Goal: Task Accomplishment & Management: Manage account settings

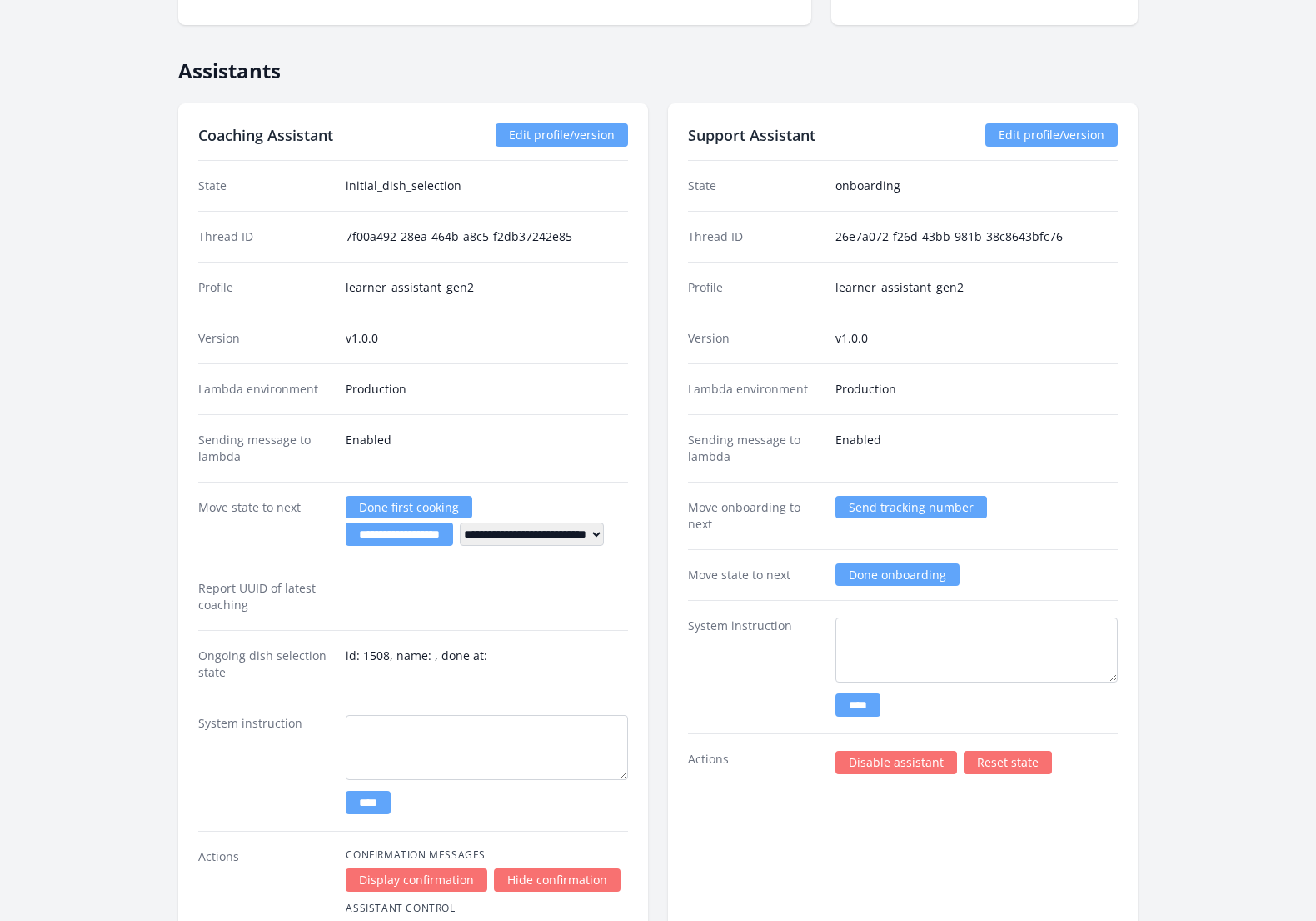
scroll to position [2720, 0]
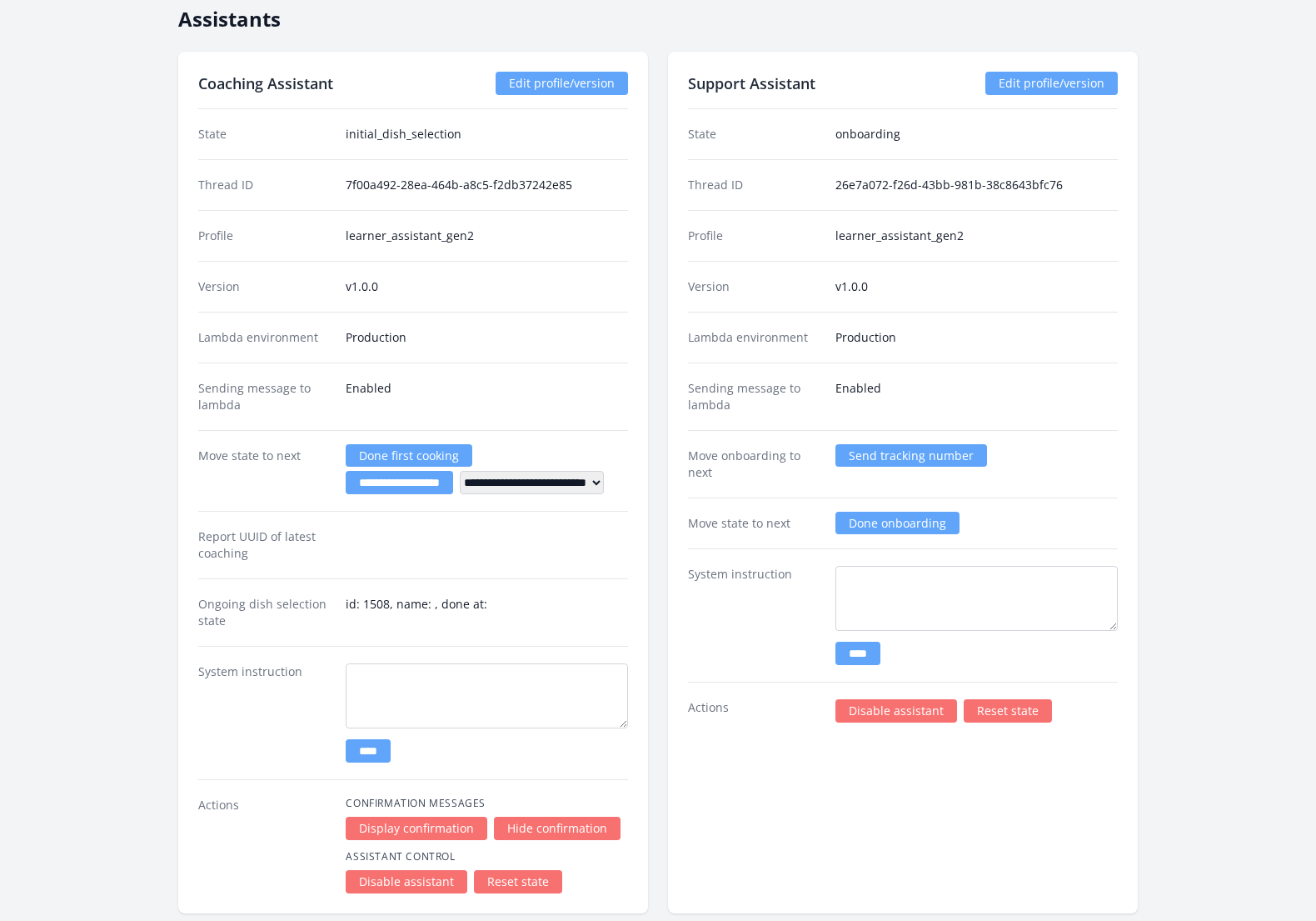
click at [514, 870] on link "Reset state" at bounding box center [518, 882] width 88 height 23
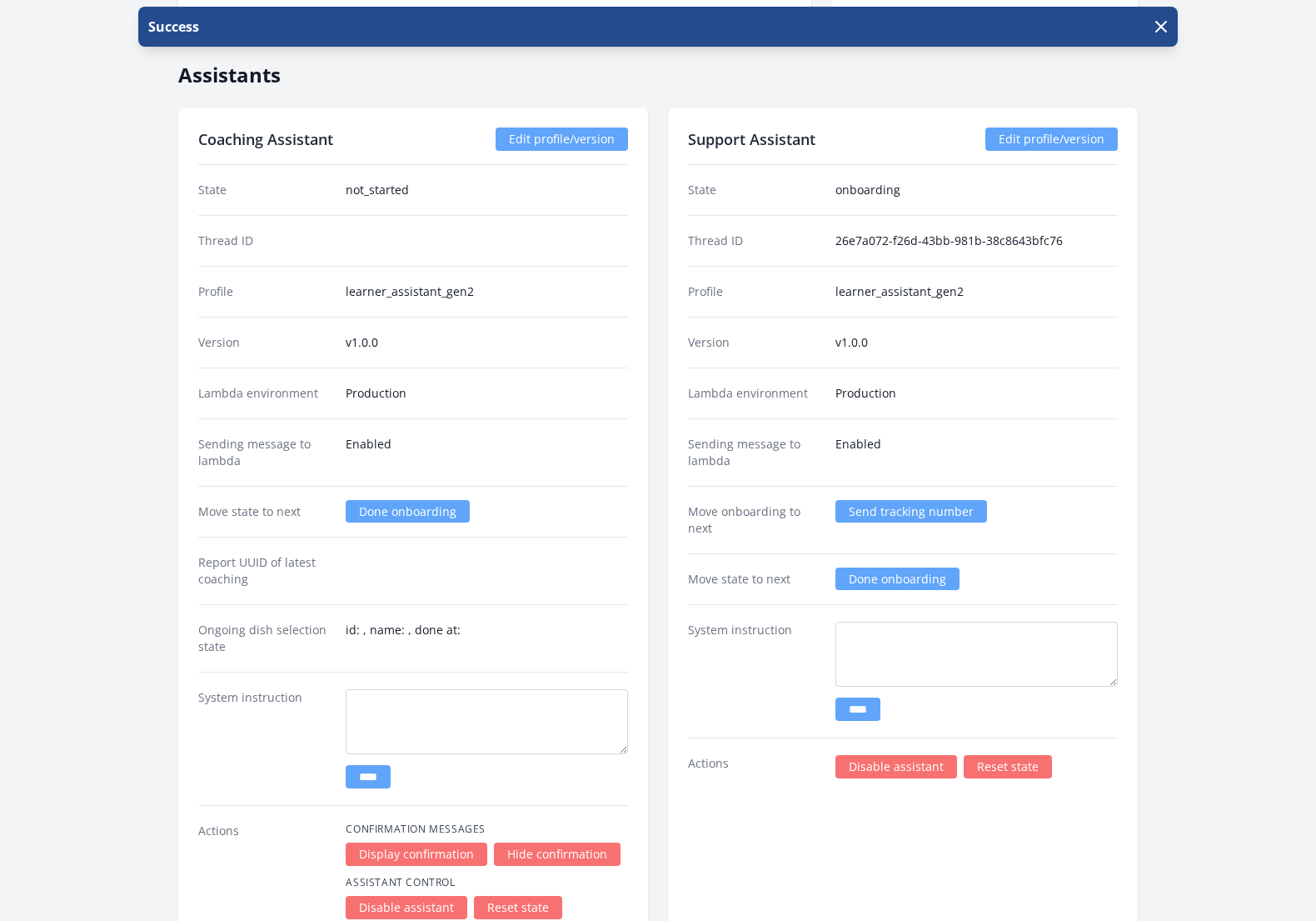
scroll to position [2657, 0]
